Goal: Transaction & Acquisition: Purchase product/service

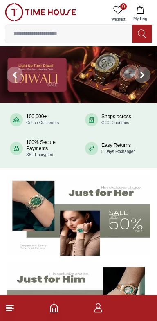
click at [13, 312] on icon at bounding box center [10, 308] width 10 height 10
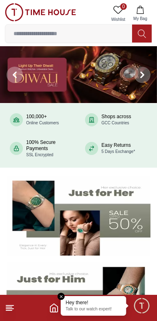
click at [11, 309] on icon at bounding box center [10, 308] width 10 height 10
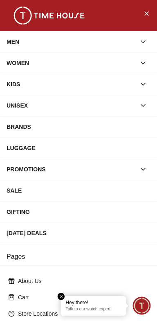
scroll to position [117, 0]
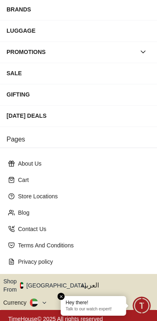
click at [54, 284] on button "Shop From [GEOGRAPHIC_DATA]" at bounding box center [47, 285] width 89 height 16
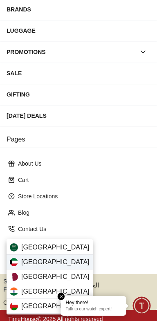
click at [51, 262] on div "[GEOGRAPHIC_DATA]" at bounding box center [50, 262] width 86 height 15
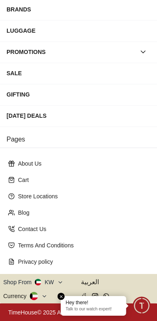
click at [36, 297] on icon at bounding box center [34, 297] width 8 height 4
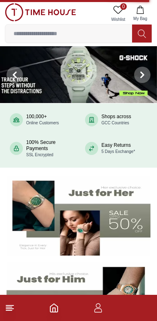
click at [97, 79] on img at bounding box center [78, 74] width 157 height 57
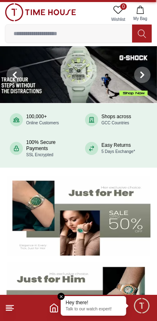
click at [111, 86] on img at bounding box center [78, 74] width 157 height 57
click at [110, 86] on img at bounding box center [78, 74] width 157 height 57
click at [108, 88] on img at bounding box center [78, 74] width 157 height 57
click at [106, 88] on img at bounding box center [78, 74] width 157 height 57
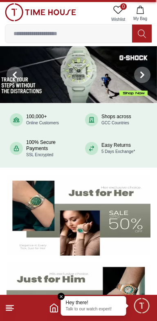
click at [123, 90] on img at bounding box center [78, 74] width 157 height 57
click at [102, 35] on input at bounding box center [68, 33] width 127 height 16
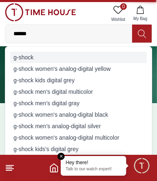
type input "******"
click at [86, 56] on div "g-shock" at bounding box center [78, 57] width 137 height 11
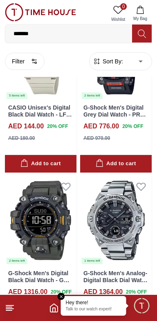
scroll to position [87, 0]
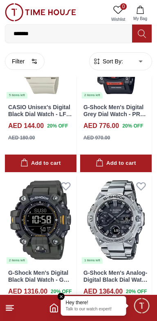
click at [10, 306] on line at bounding box center [9, 306] width 7 height 0
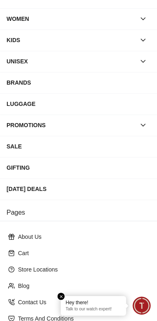
scroll to position [117, 0]
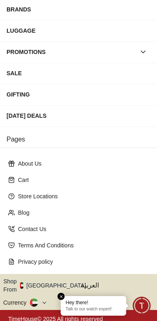
click at [49, 283] on button "Shop From [GEOGRAPHIC_DATA]" at bounding box center [47, 285] width 89 height 16
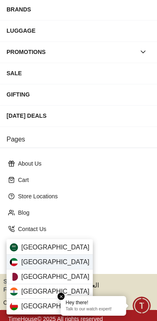
click at [57, 261] on div "[GEOGRAPHIC_DATA]" at bounding box center [50, 262] width 86 height 15
